Goal: Find contact information: Find contact information

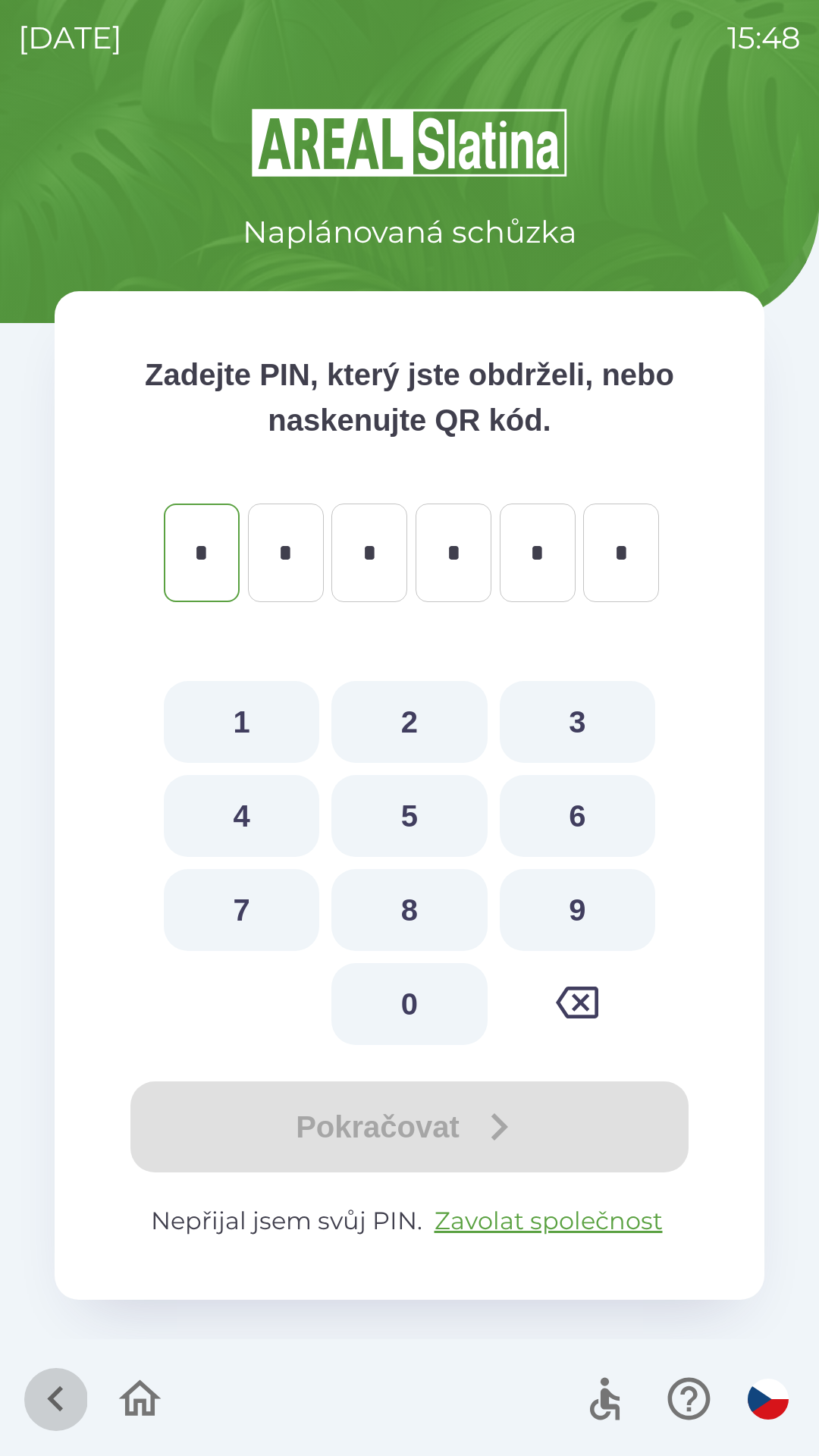
click at [58, 1397] on icon "button" at bounding box center [56, 1398] width 51 height 51
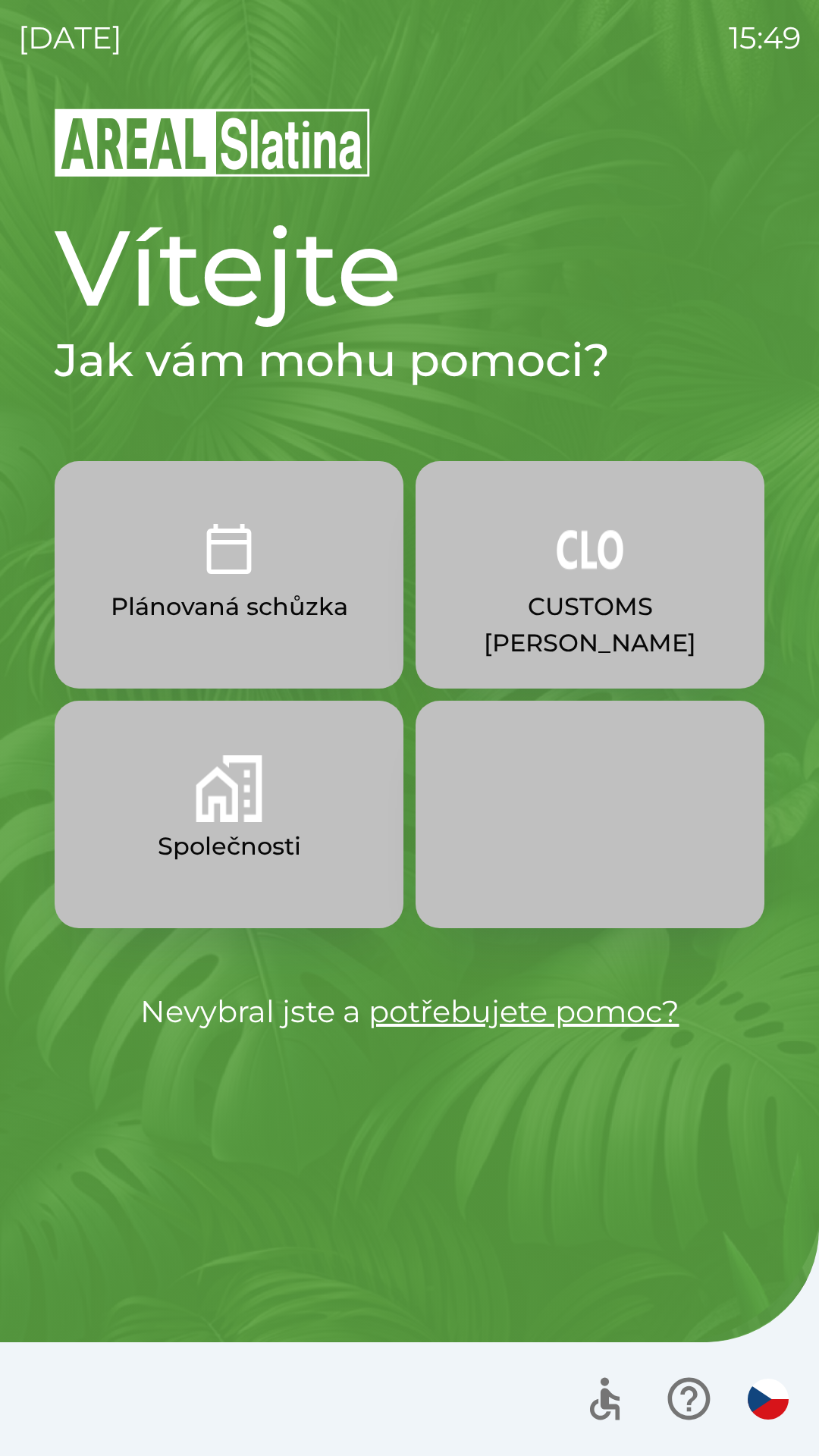
click at [293, 823] on button "Společnosti" at bounding box center [228, 813] width 348 height 228
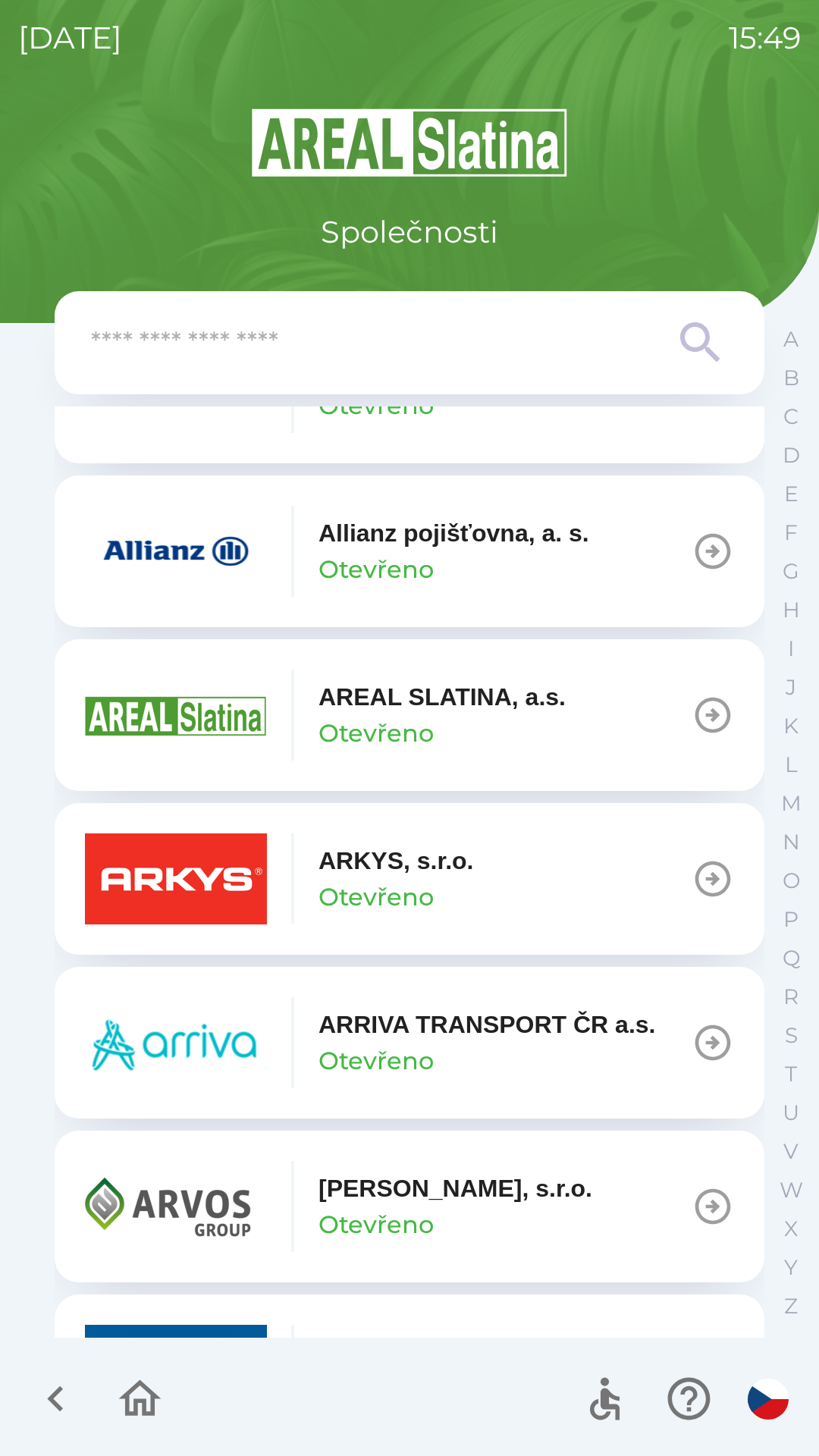
scroll to position [625, 0]
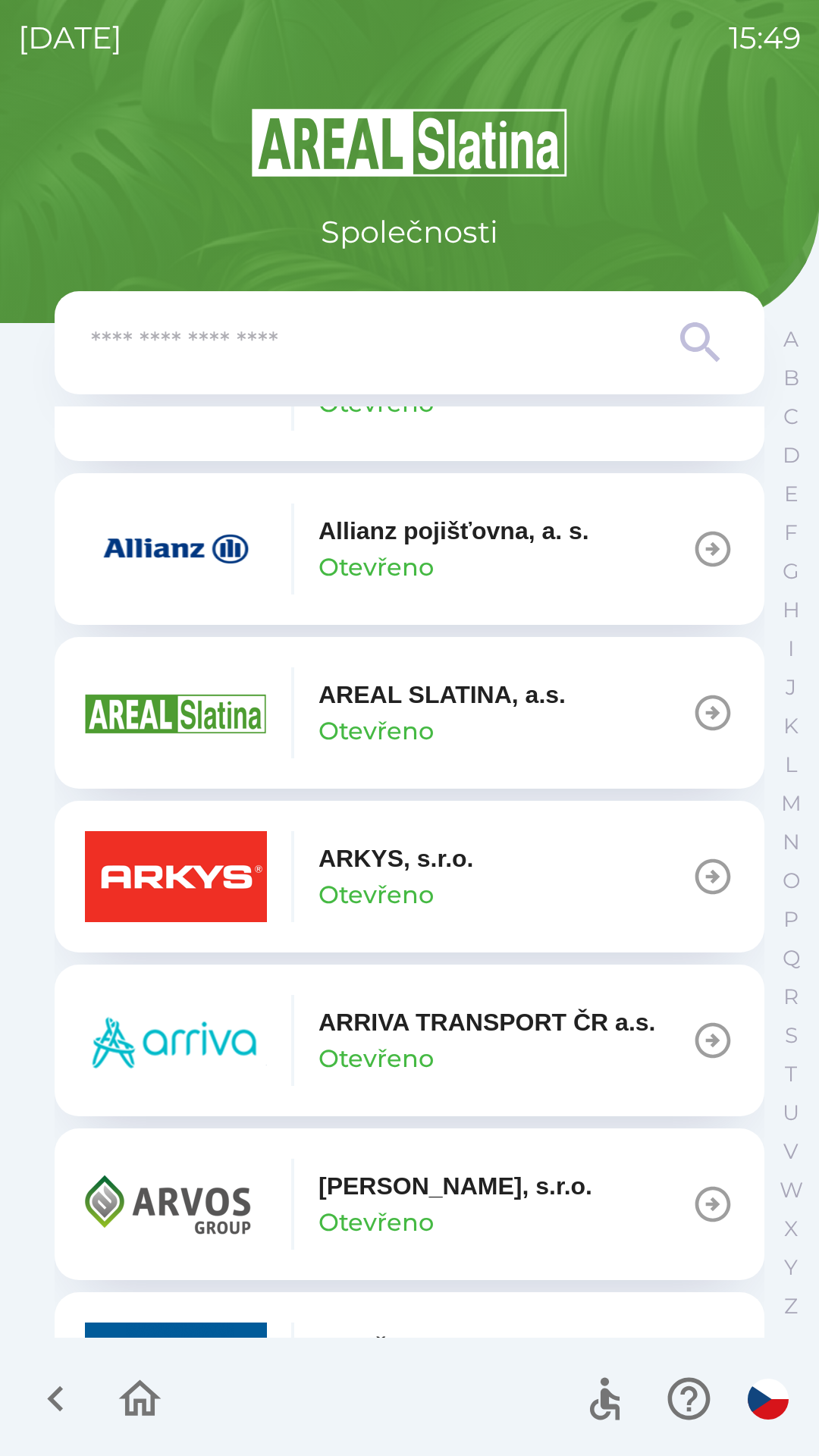
click at [676, 867] on button "ARKYS, s.r.o. Otevřeno" at bounding box center [409, 876] width 710 height 151
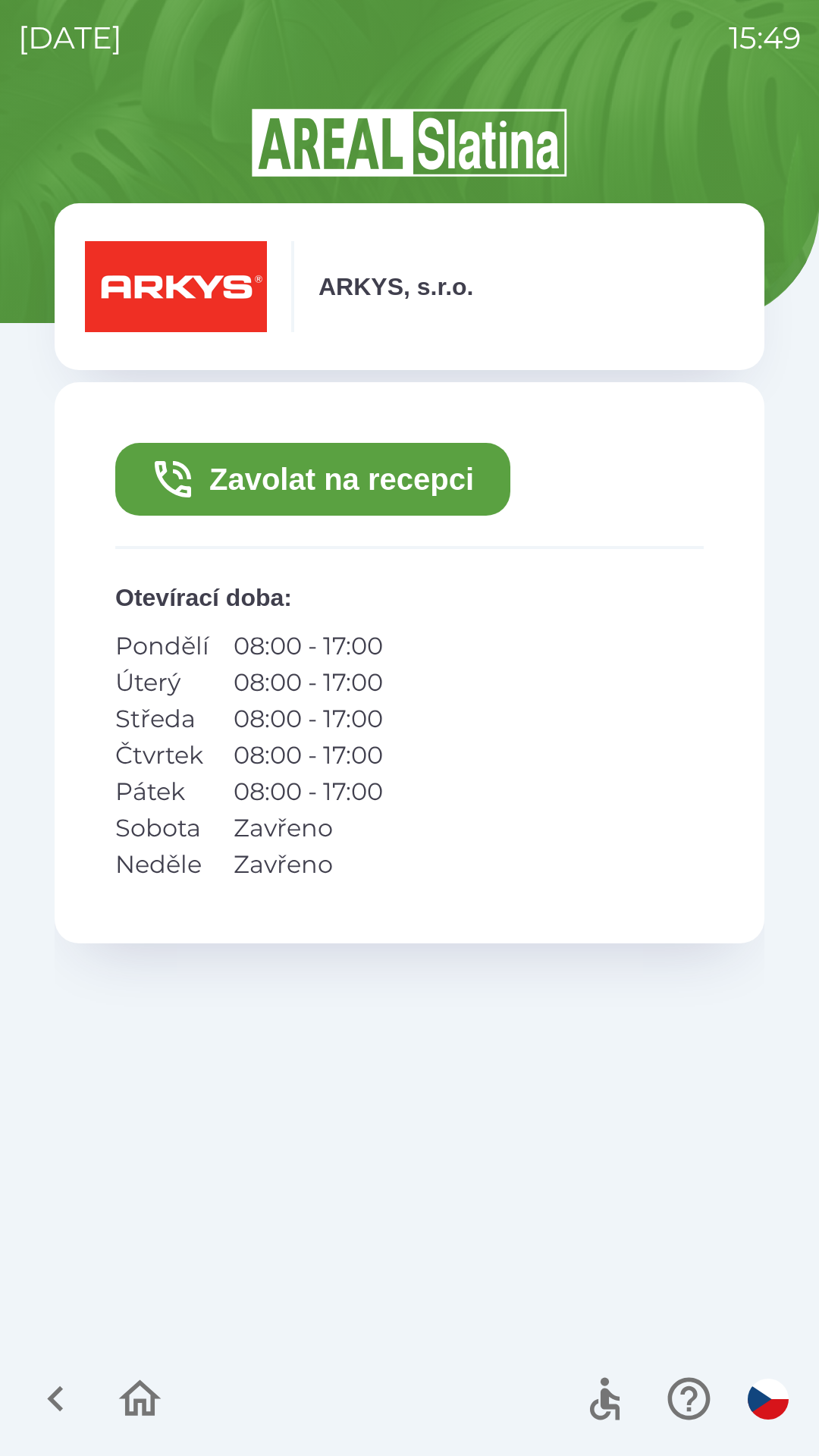
click at [434, 494] on button "Zavolat na recepci" at bounding box center [312, 478] width 395 height 73
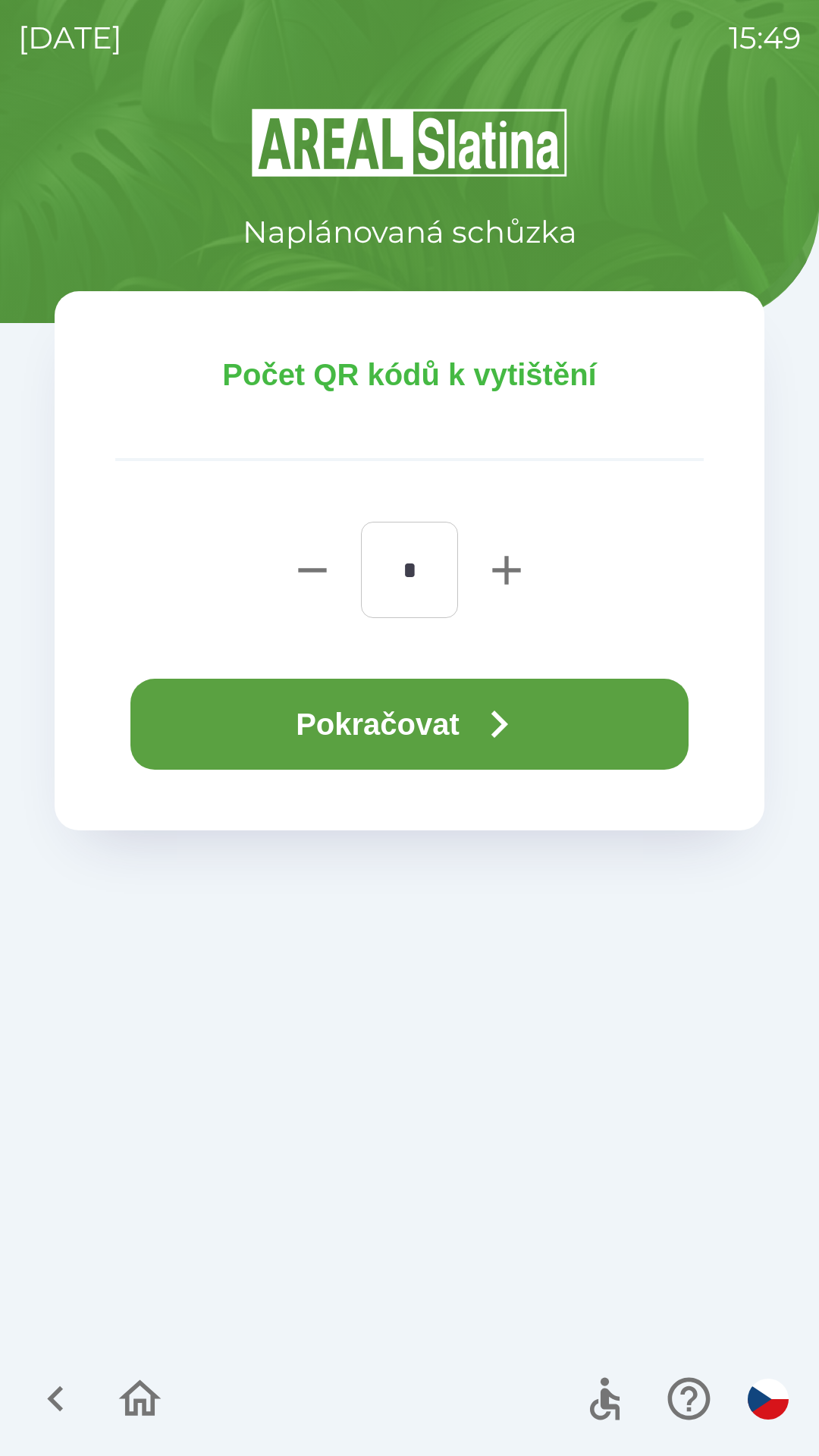
click at [524, 740] on icon "button" at bounding box center [499, 725] width 55 height 55
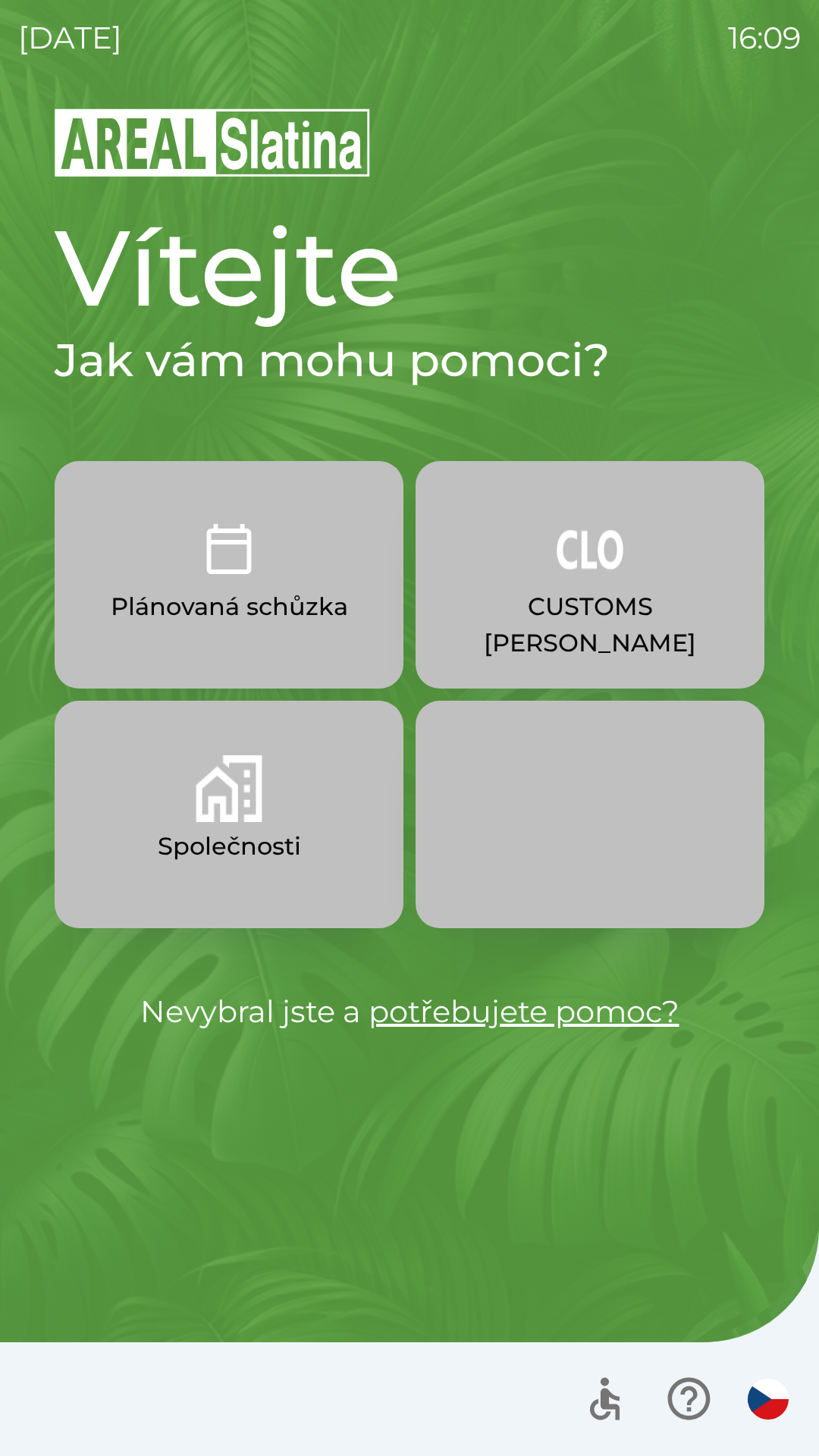
click at [610, 560] on img "button" at bounding box center [590, 549] width 66 height 66
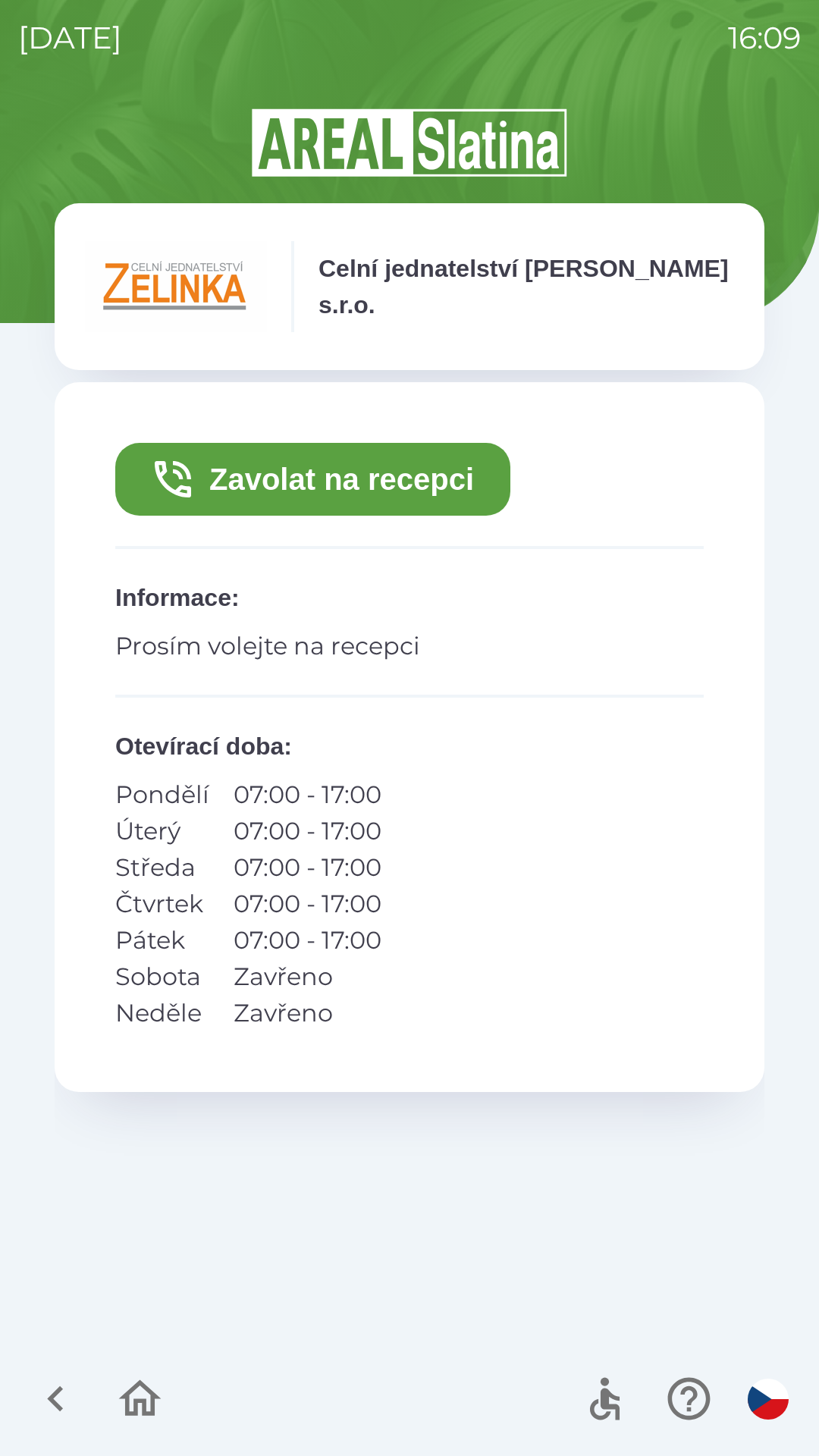
click at [371, 480] on button "Zavolat na recepci" at bounding box center [312, 478] width 395 height 73
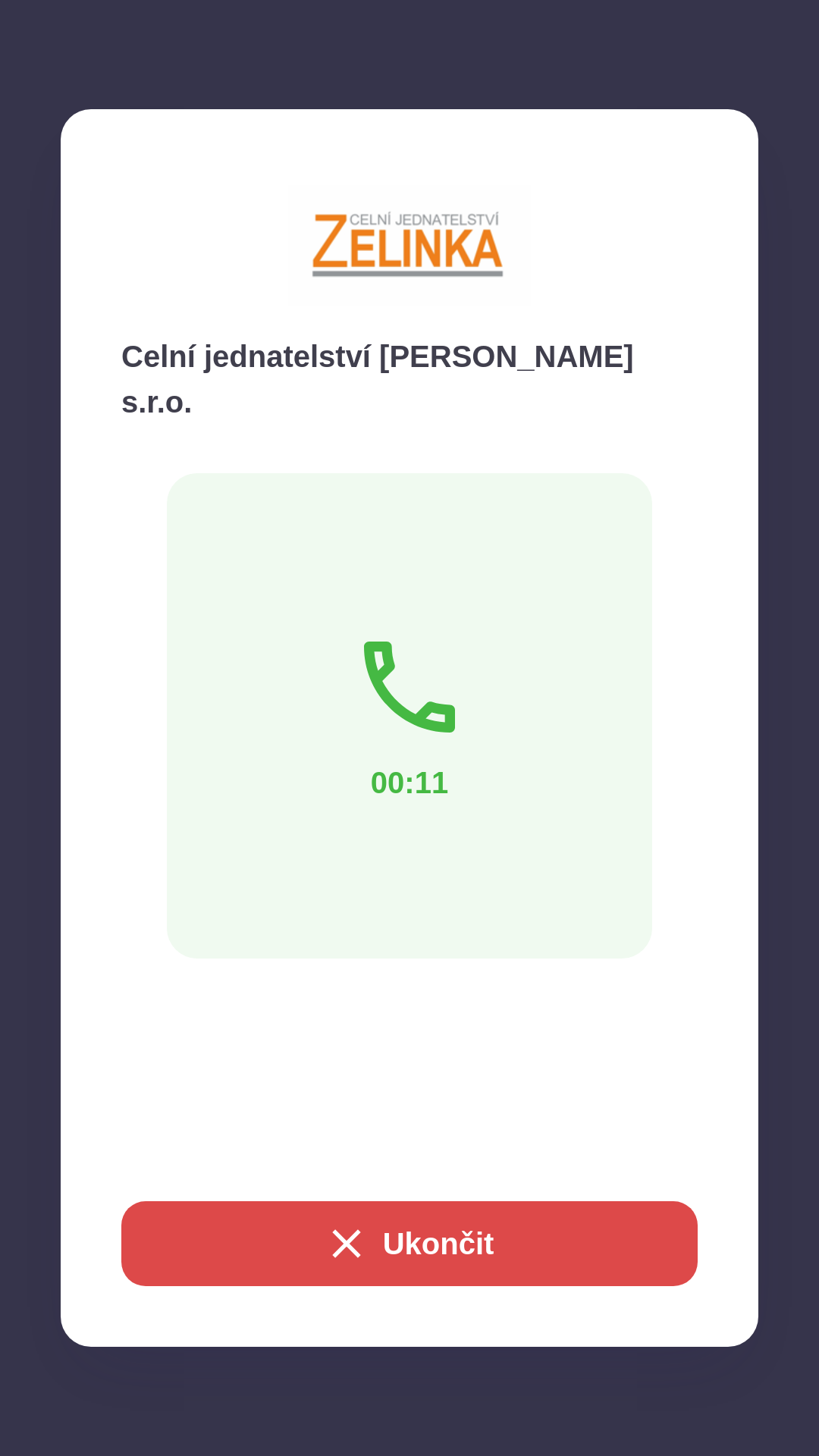
click at [425, 684] on icon at bounding box center [409, 686] width 91 height 91
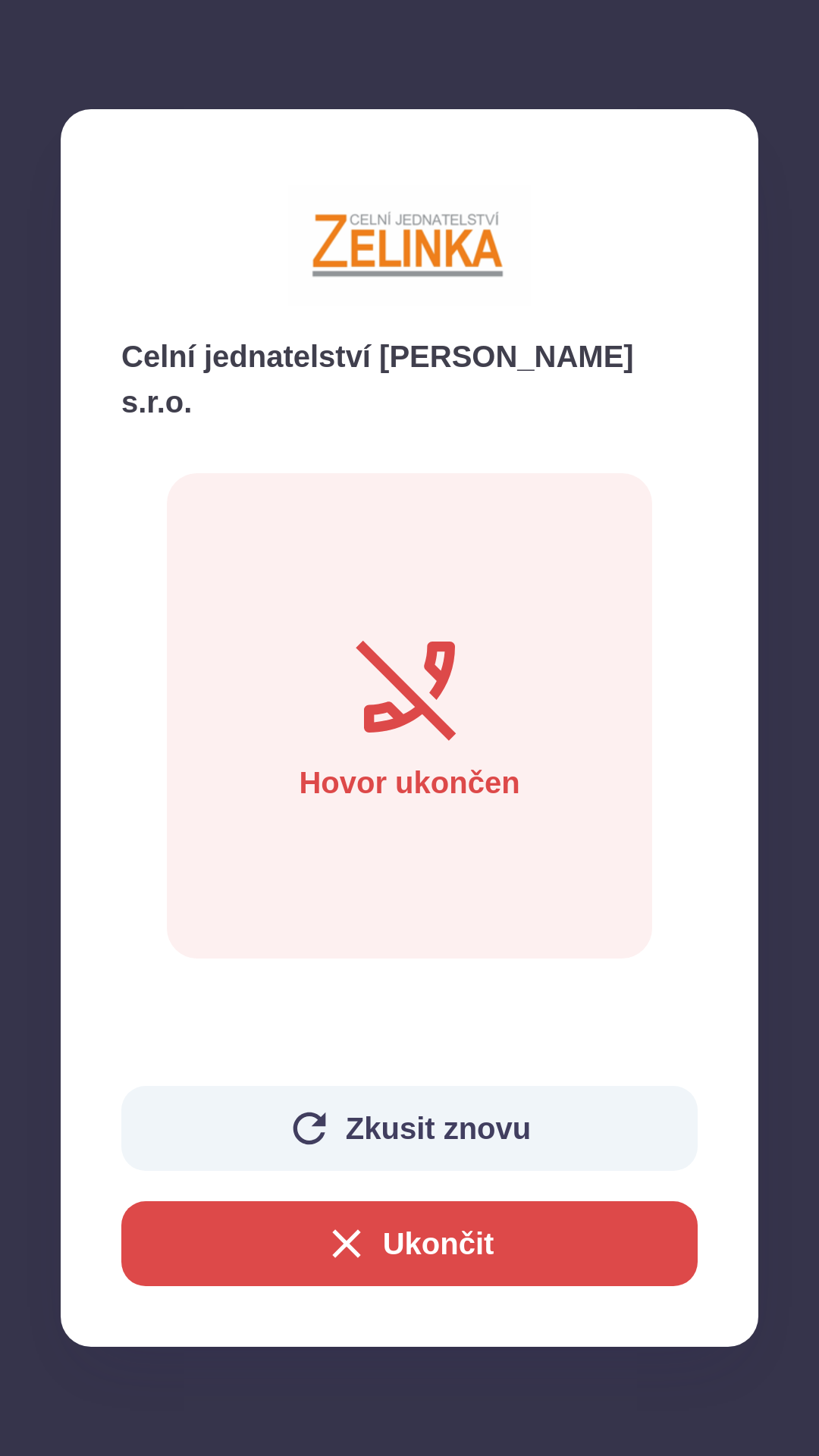
click at [430, 644] on icon at bounding box center [409, 686] width 121 height 121
click at [427, 633] on icon at bounding box center [409, 686] width 121 height 121
click at [419, 629] on icon at bounding box center [409, 686] width 121 height 121
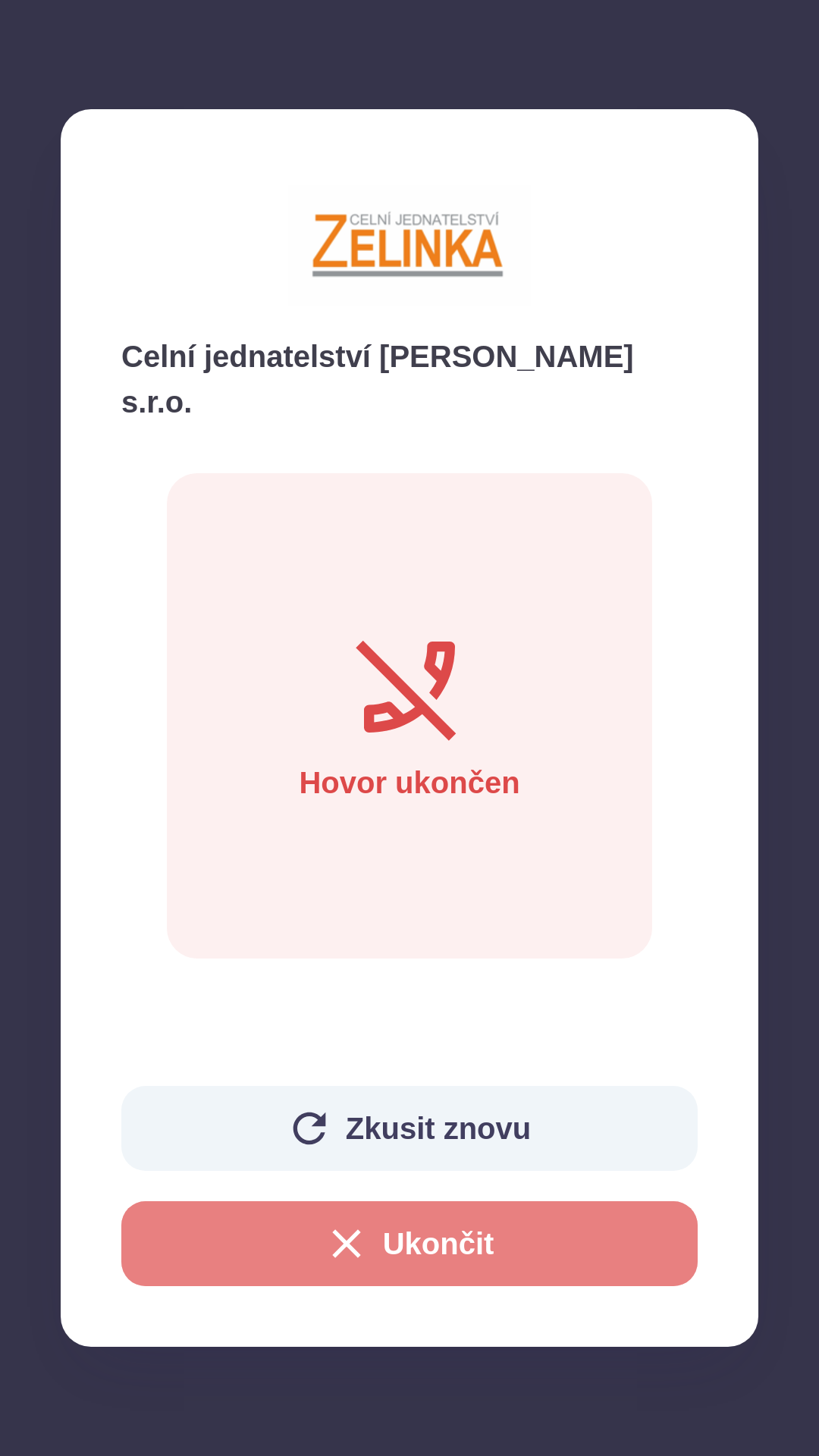
click at [442, 1219] on button "Ukončit" at bounding box center [409, 1243] width 576 height 85
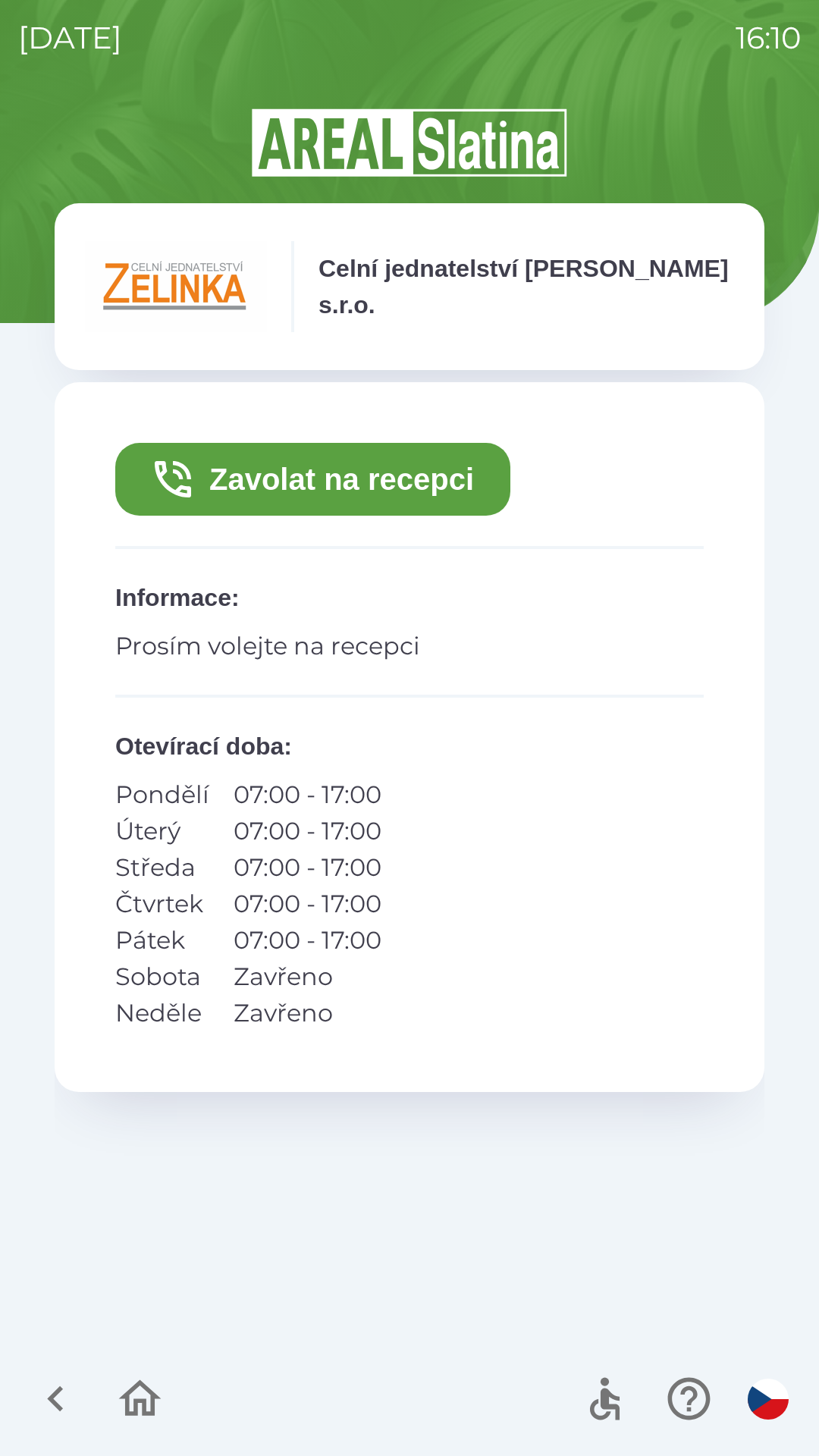
click at [416, 483] on button "Zavolat na recepci" at bounding box center [312, 478] width 395 height 73
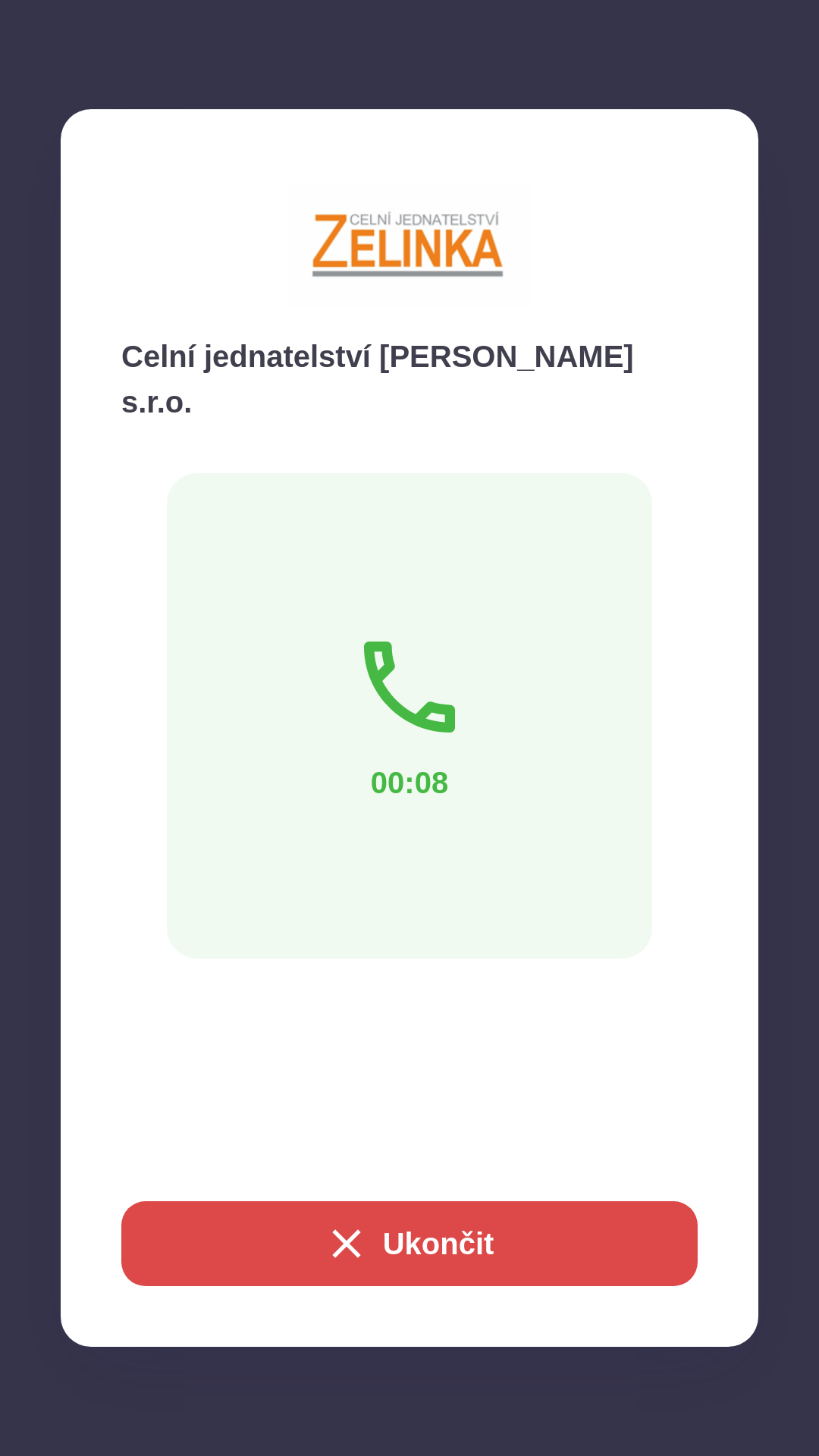
click at [397, 235] on img at bounding box center [409, 245] width 242 height 151
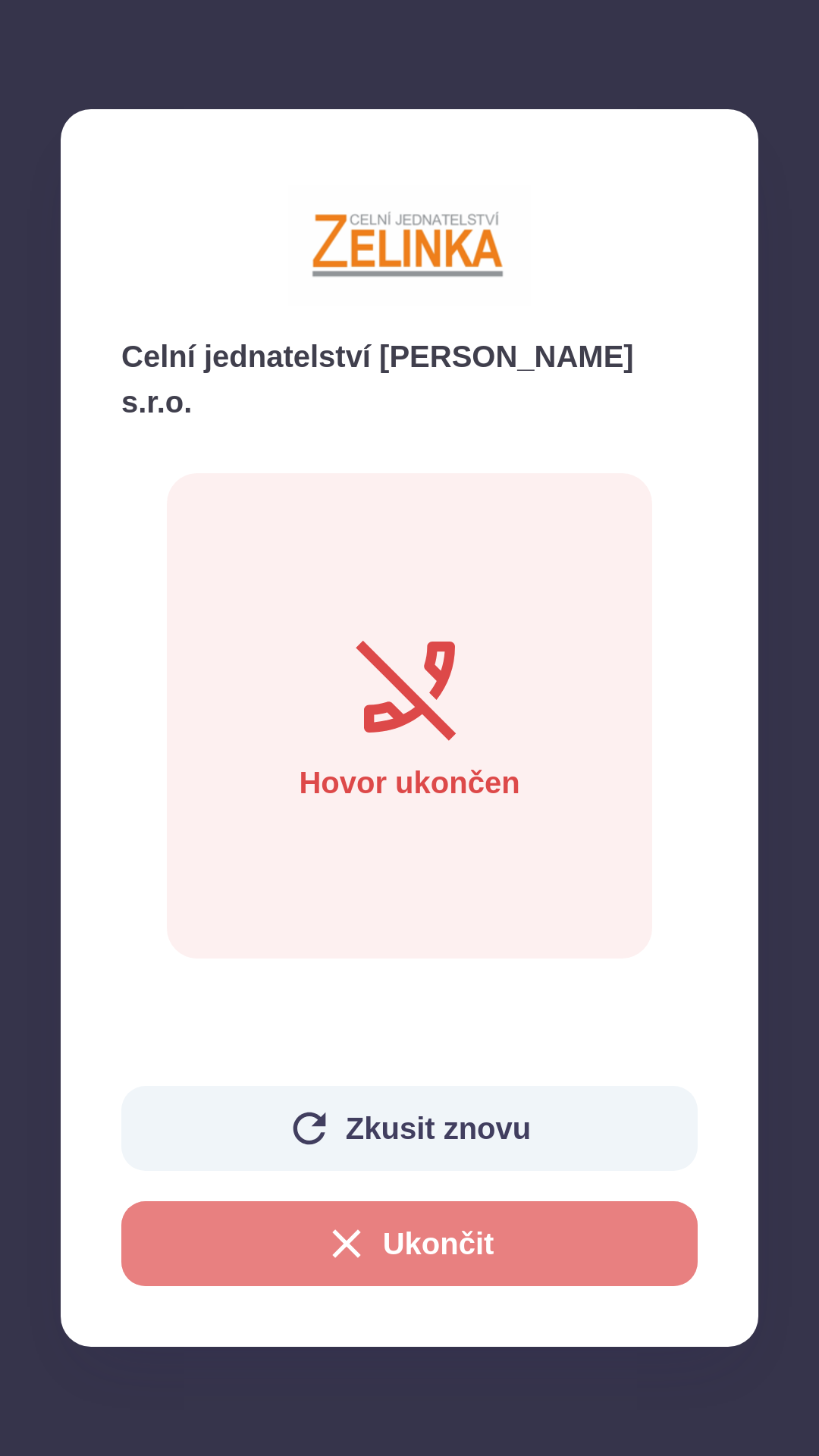
click at [277, 1233] on button "Ukončit" at bounding box center [409, 1243] width 576 height 85
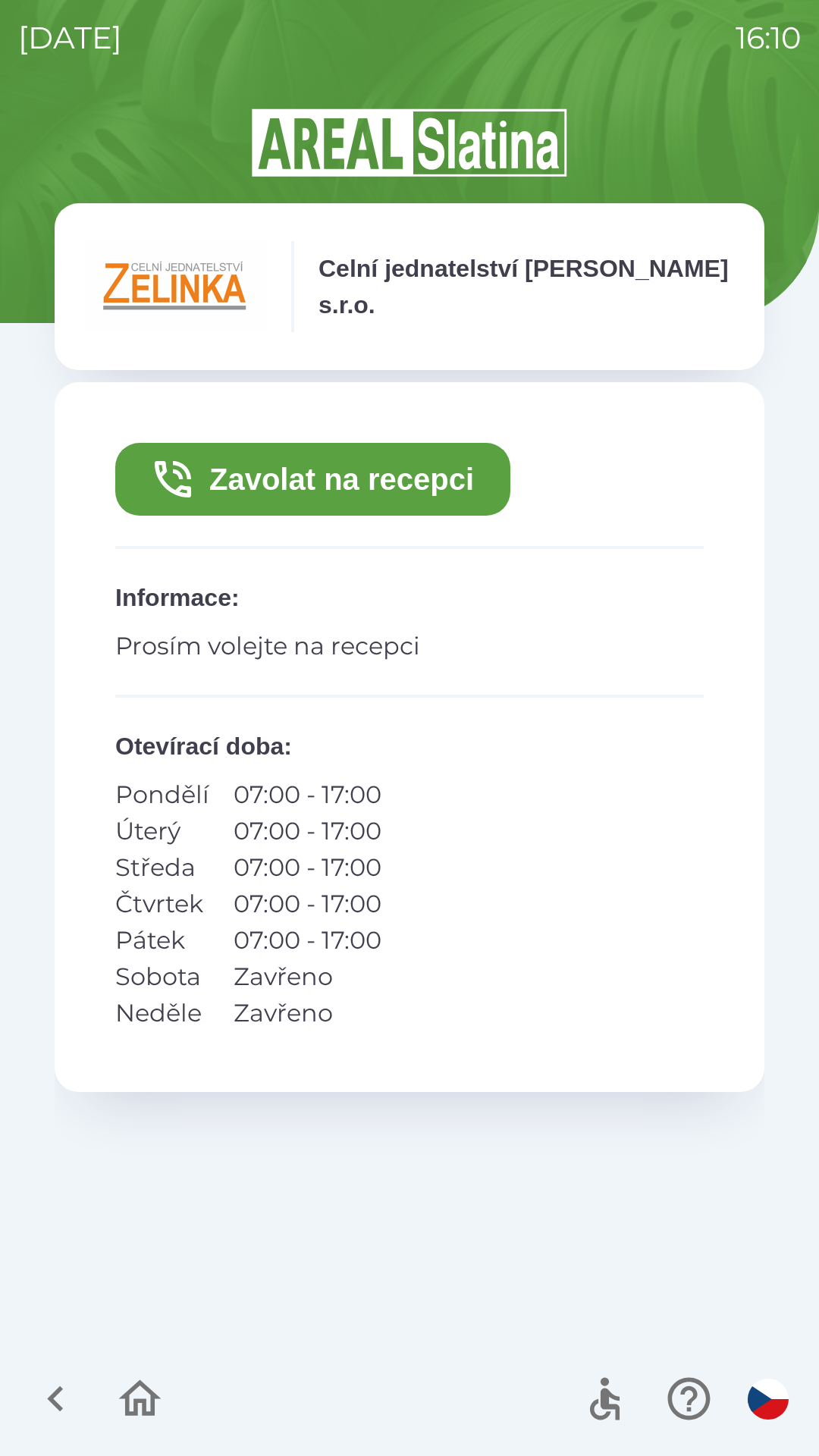
click at [216, 477] on button "Zavolat na recepci" at bounding box center [312, 478] width 395 height 73
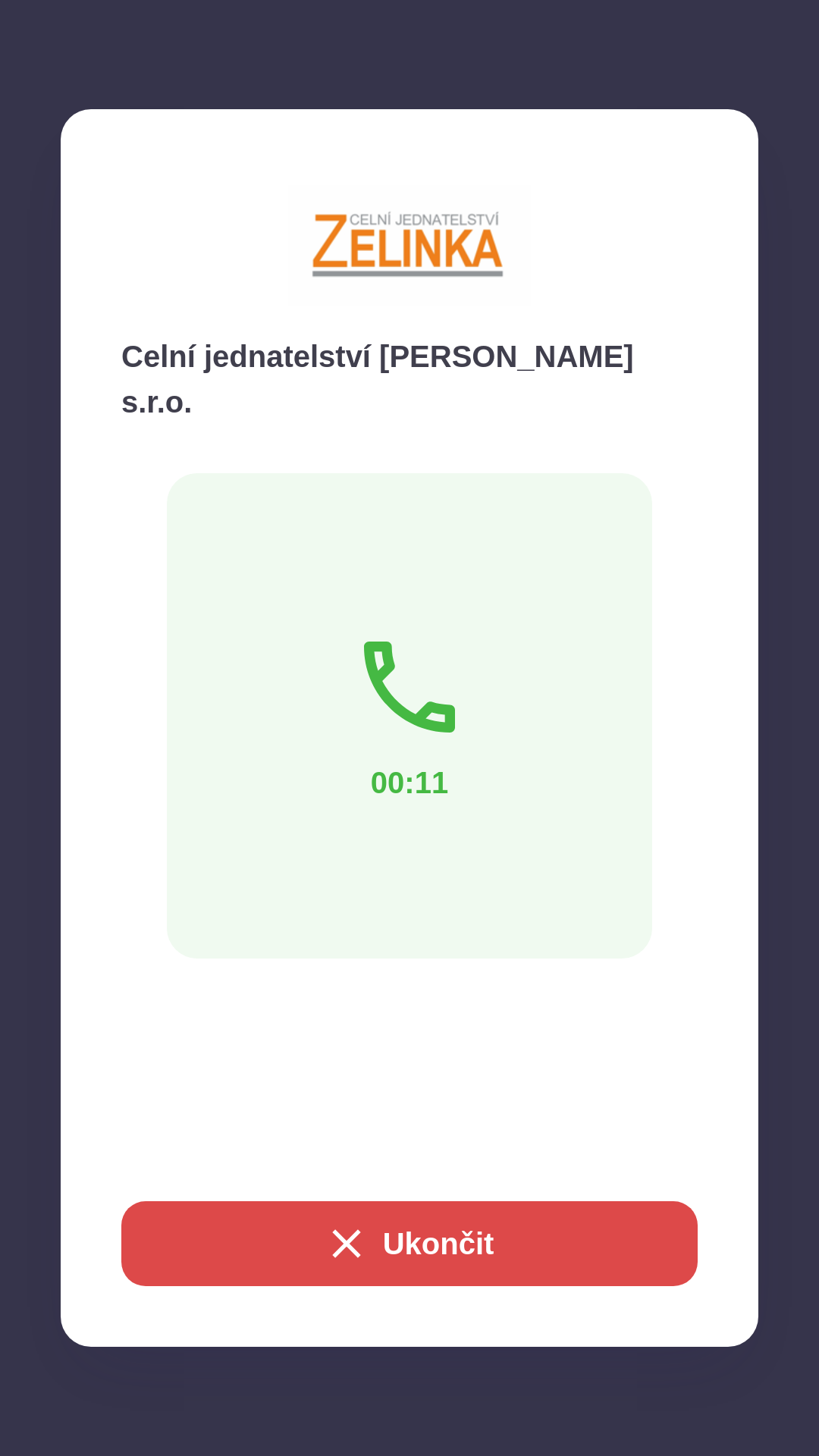
click at [491, 343] on p "Celní jednatelství [PERSON_NAME] s.r.o." at bounding box center [409, 379] width 576 height 91
click at [509, 351] on p "Celní jednatelství [PERSON_NAME] s.r.o." at bounding box center [409, 379] width 576 height 91
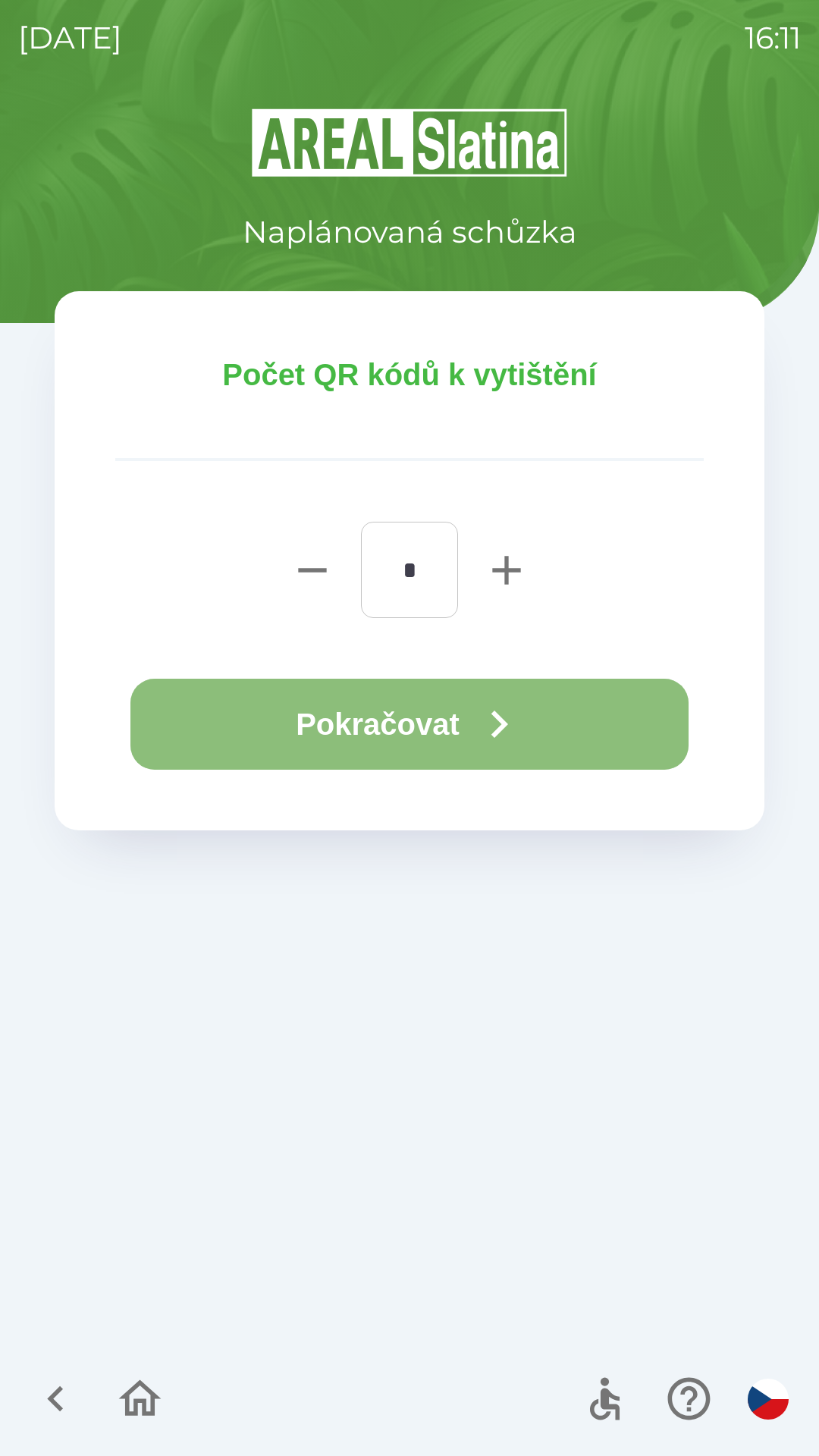
click at [487, 710] on icon "button" at bounding box center [499, 725] width 55 height 55
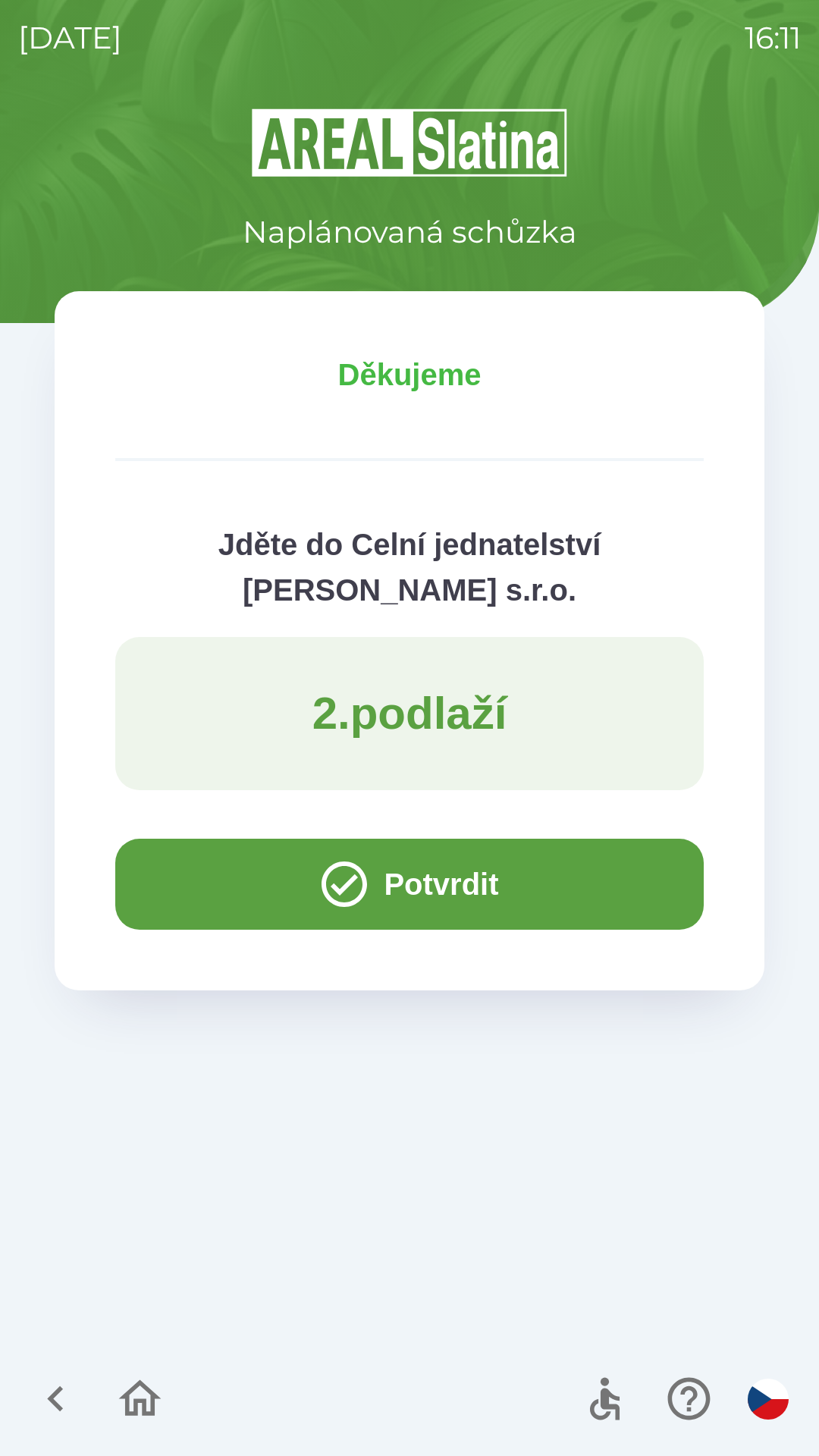
click at [494, 869] on button "Potvrdit" at bounding box center [409, 884] width 589 height 91
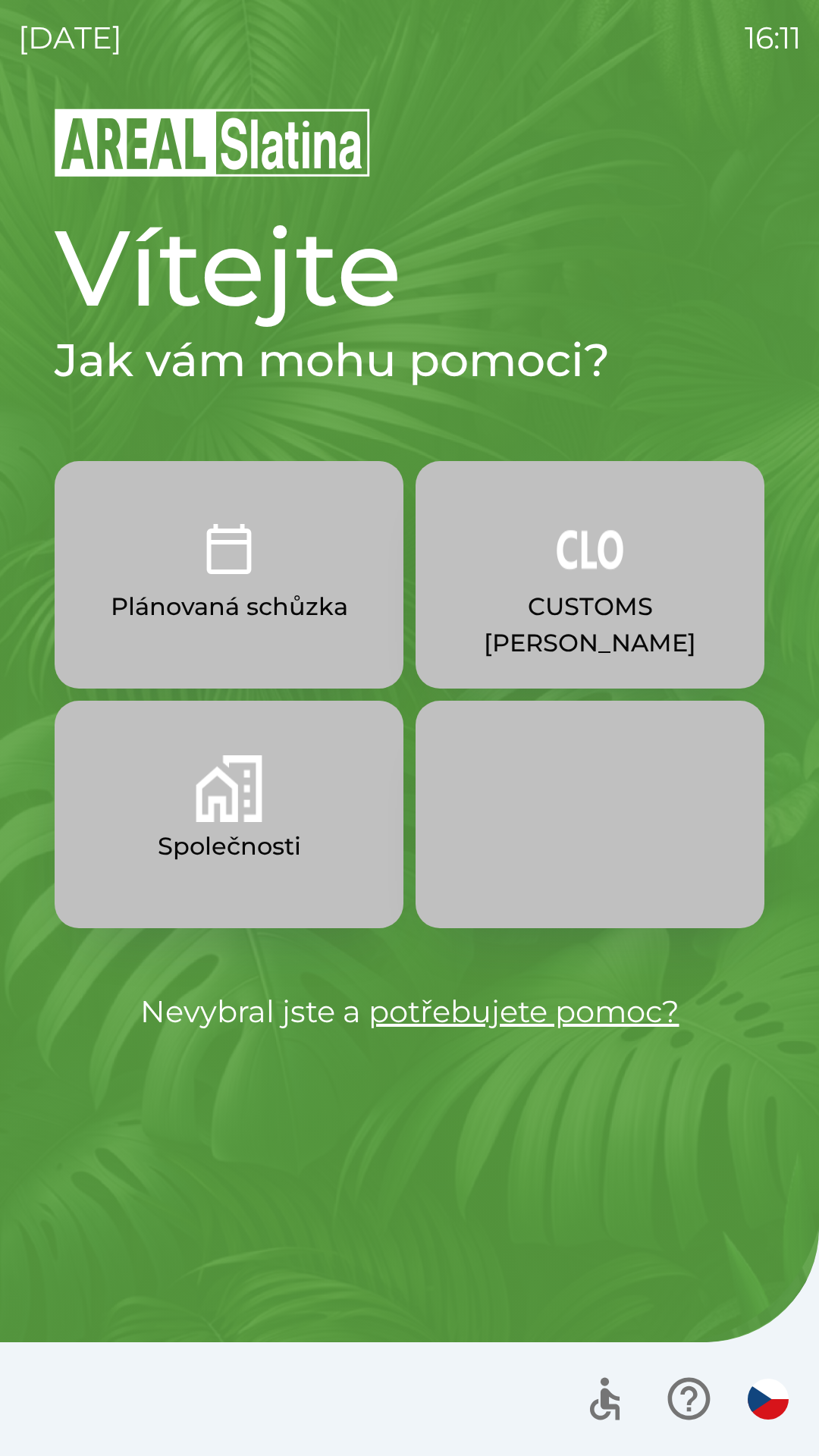
click at [589, 585] on button "CUSTOMS [PERSON_NAME]" at bounding box center [590, 574] width 348 height 228
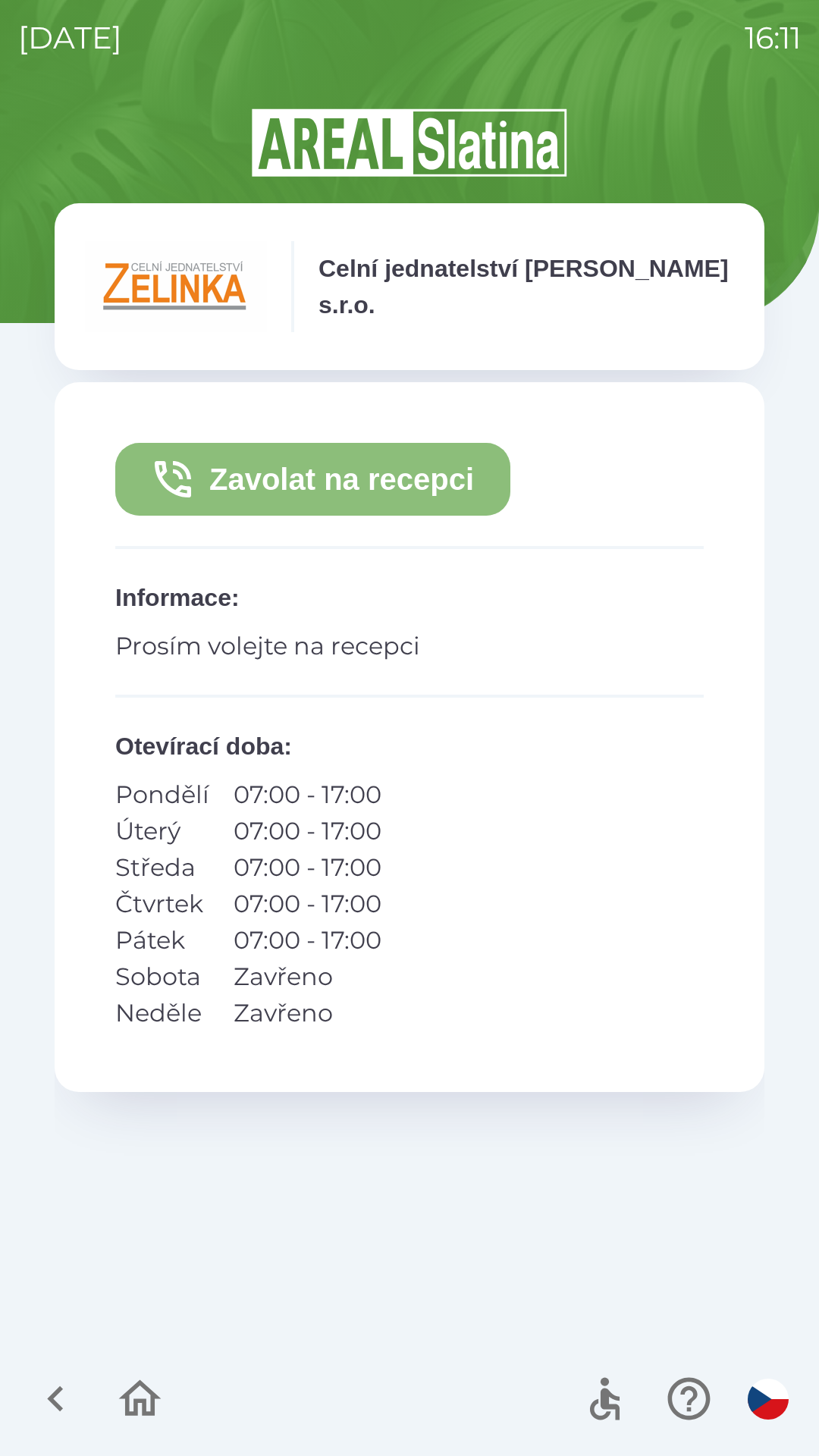
click at [449, 491] on button "Zavolat na recepci" at bounding box center [312, 478] width 395 height 73
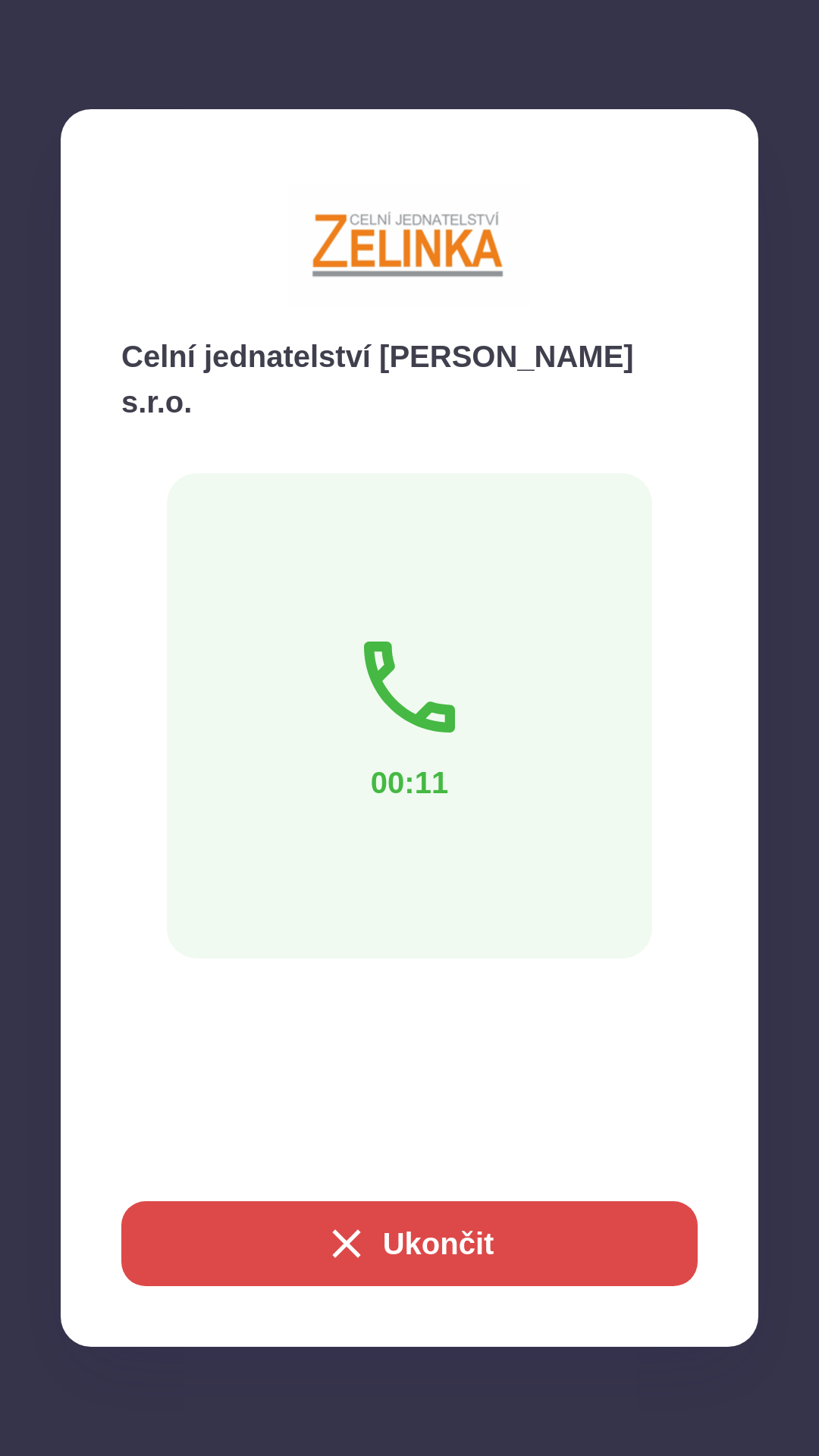
click at [460, 232] on img at bounding box center [409, 245] width 242 height 151
click at [474, 354] on p "Celní jednatelství [PERSON_NAME] s.r.o." at bounding box center [409, 379] width 576 height 91
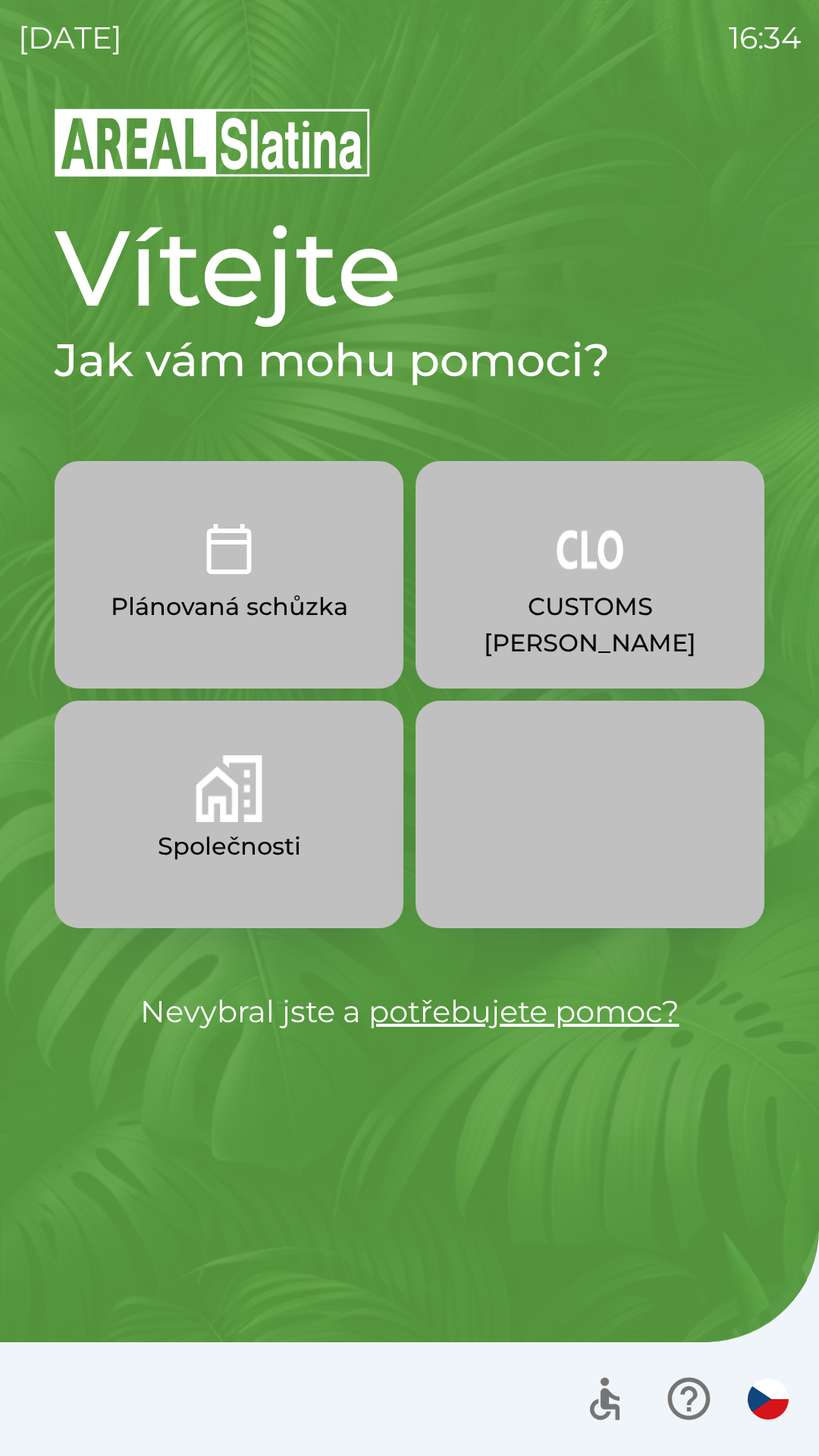
click at [582, 592] on p "CUSTOMS [PERSON_NAME]" at bounding box center [590, 625] width 276 height 73
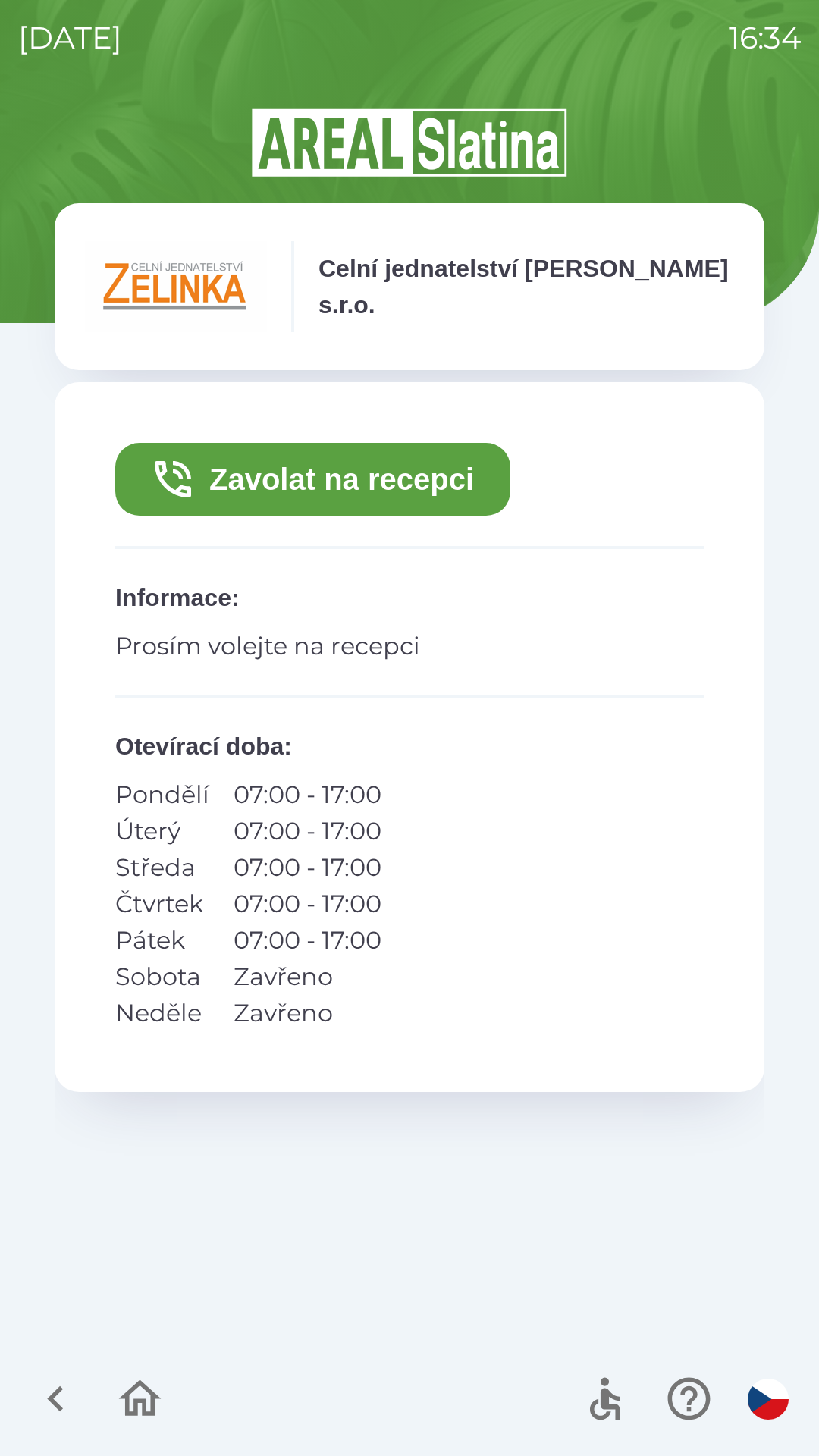
click at [388, 463] on button "Zavolat na recepci" at bounding box center [312, 478] width 395 height 73
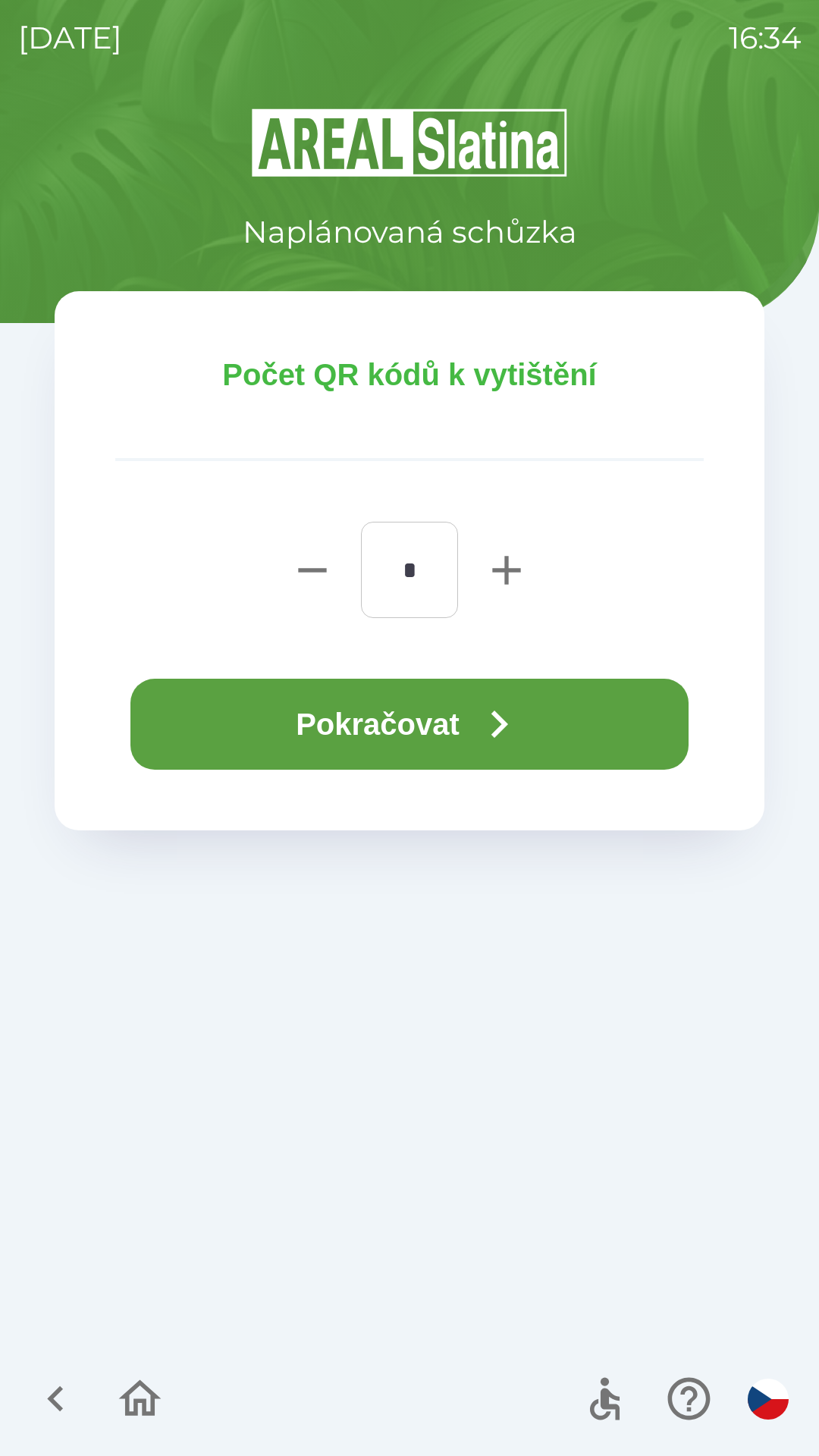
click at [397, 728] on button "Pokračovat" at bounding box center [410, 724] width 558 height 91
